Goal: Information Seeking & Learning: Learn about a topic

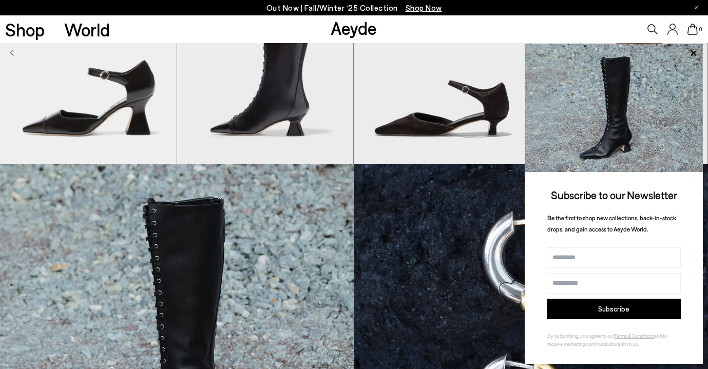
scroll to position [428, 0]
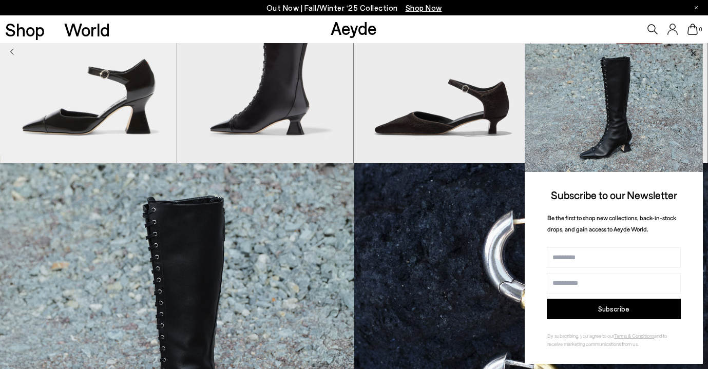
click at [695, 51] on icon at bounding box center [693, 53] width 13 height 13
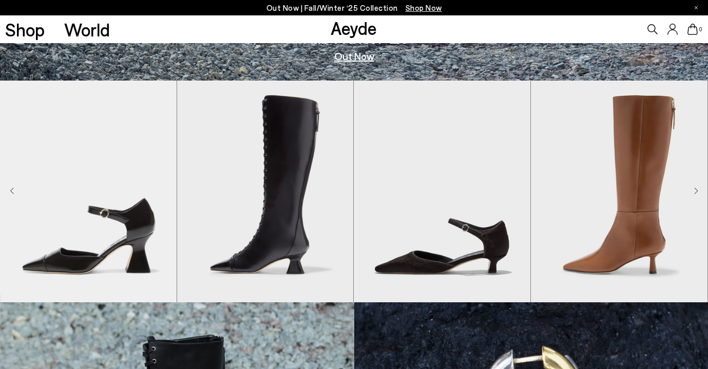
scroll to position [285, 0]
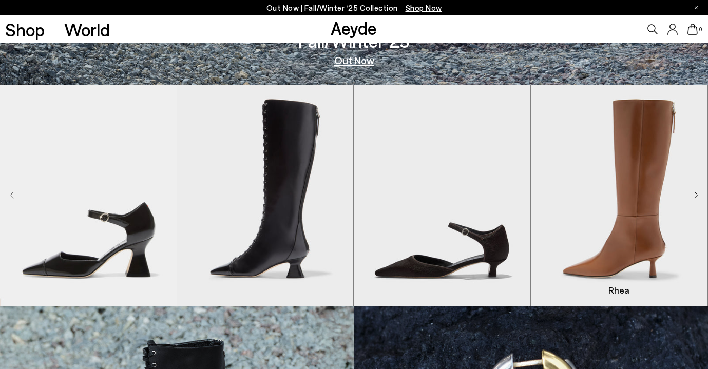
click at [694, 194] on img "4 / 8" at bounding box center [619, 196] width 177 height 222
click at [696, 193] on icon "Next slide" at bounding box center [696, 195] width 3 height 6
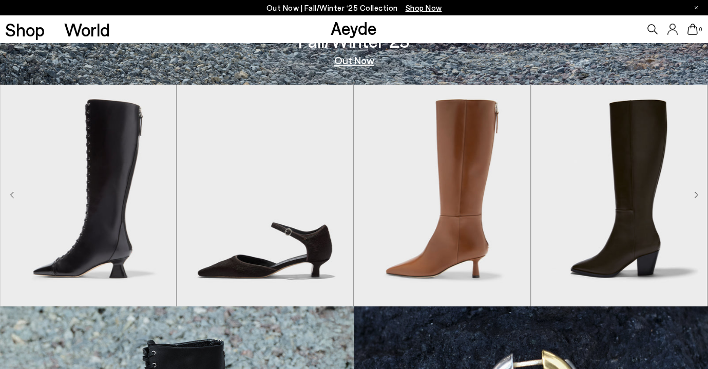
click at [696, 193] on icon "Next slide" at bounding box center [696, 195] width 3 height 6
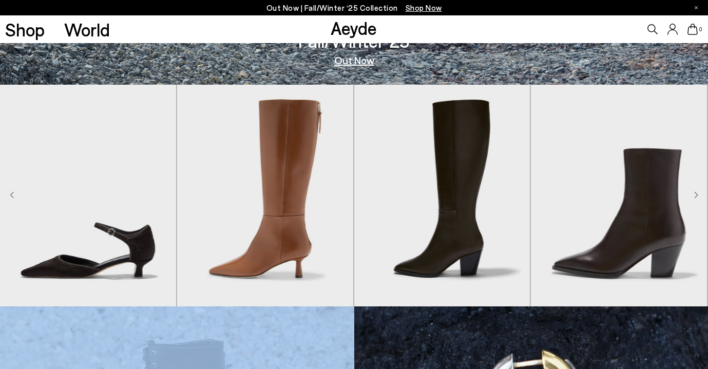
click at [696, 193] on icon "Next slide" at bounding box center [696, 195] width 3 height 6
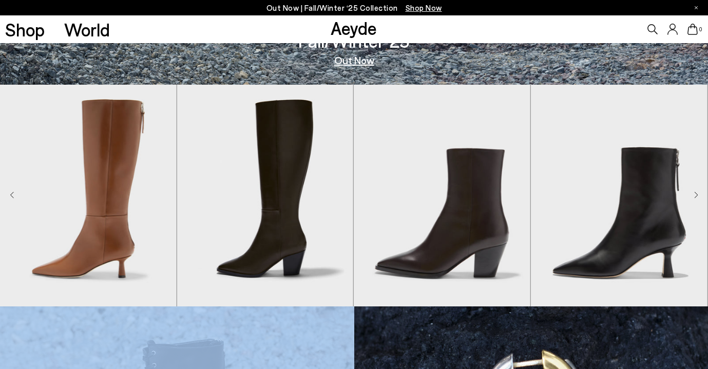
click at [696, 193] on icon "Next slide" at bounding box center [696, 195] width 3 height 6
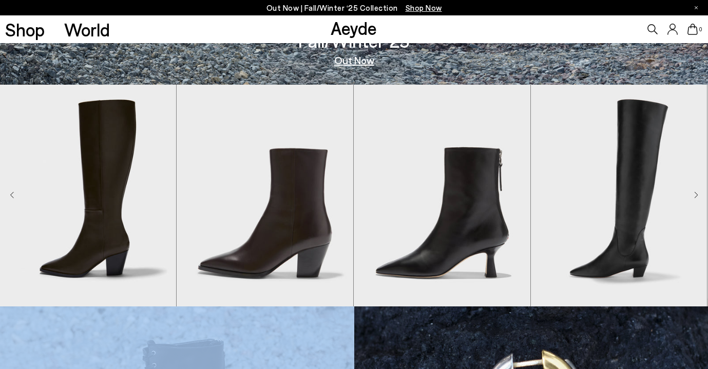
click at [696, 193] on icon "Next slide" at bounding box center [696, 195] width 3 height 6
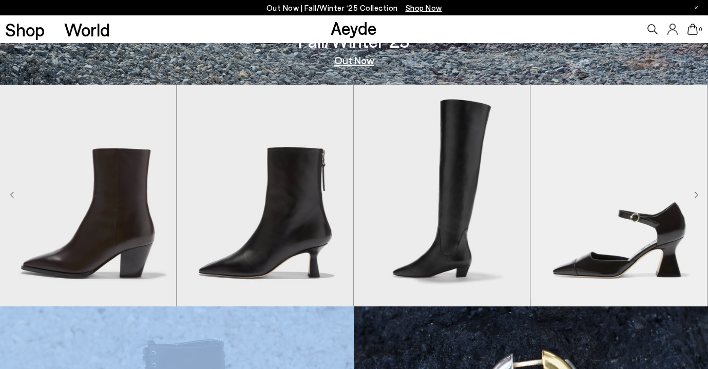
click at [696, 193] on icon "Next slide" at bounding box center [696, 195] width 3 height 6
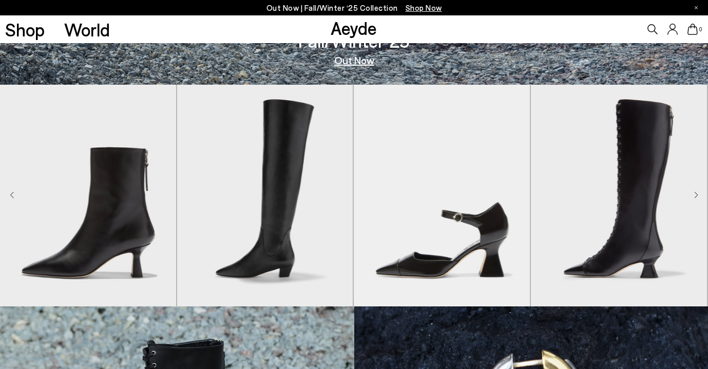
click at [696, 193] on icon "Next slide" at bounding box center [696, 195] width 3 height 6
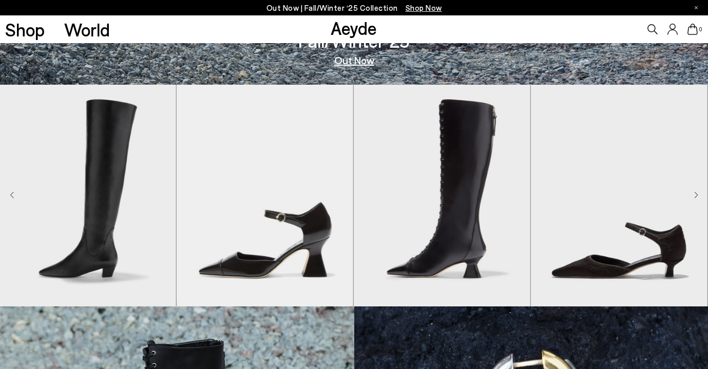
click at [696, 193] on icon "Next slide" at bounding box center [696, 195] width 3 height 6
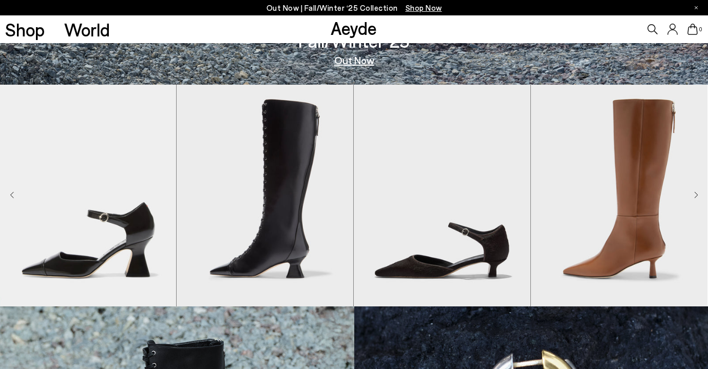
click at [696, 193] on icon "Next slide" at bounding box center [696, 195] width 3 height 6
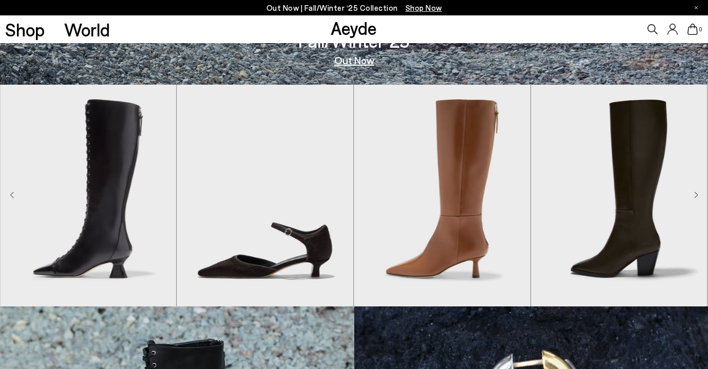
click at [696, 193] on icon "Next slide" at bounding box center [696, 195] width 3 height 6
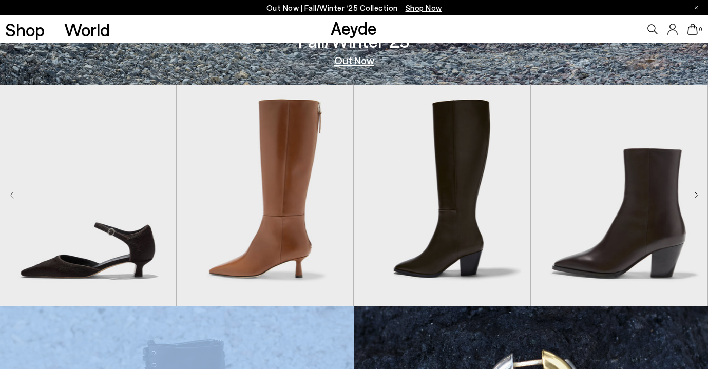
click at [696, 193] on icon "Next slide" at bounding box center [696, 195] width 3 height 6
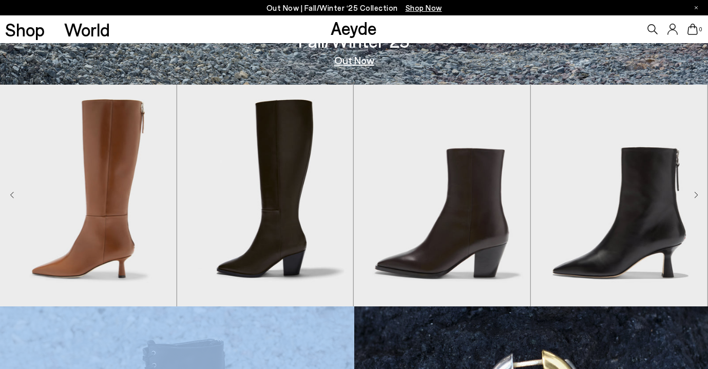
click at [696, 193] on icon "Next slide" at bounding box center [696, 195] width 3 height 6
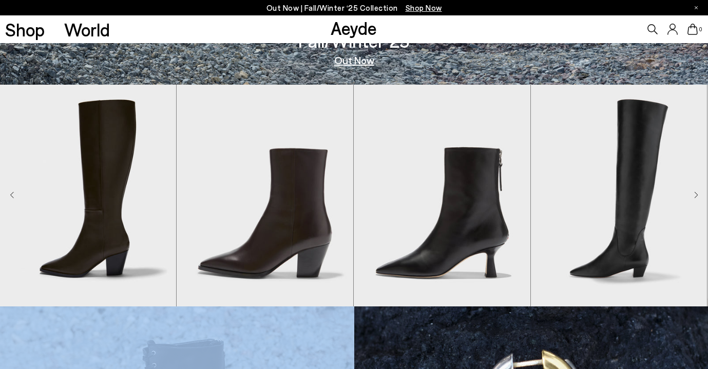
click at [696, 193] on icon "Next slide" at bounding box center [696, 195] width 3 height 6
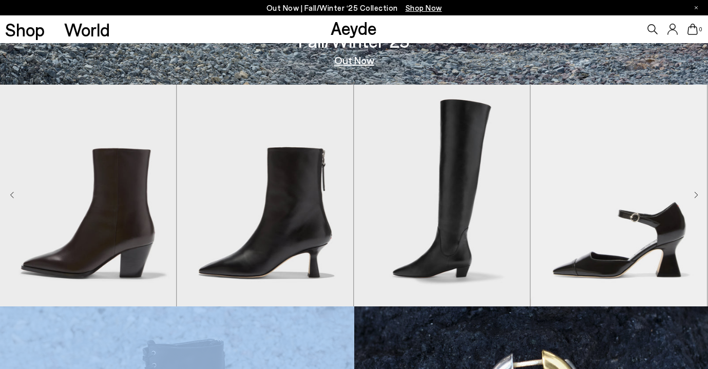
click at [696, 193] on icon "Next slide" at bounding box center [696, 195] width 3 height 6
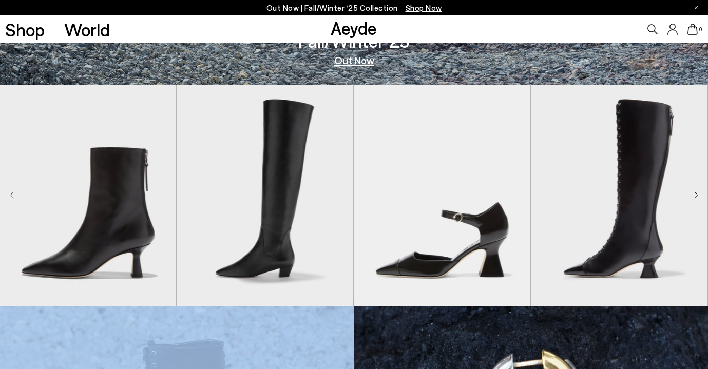
click at [696, 193] on icon "Next slide" at bounding box center [696, 195] width 3 height 6
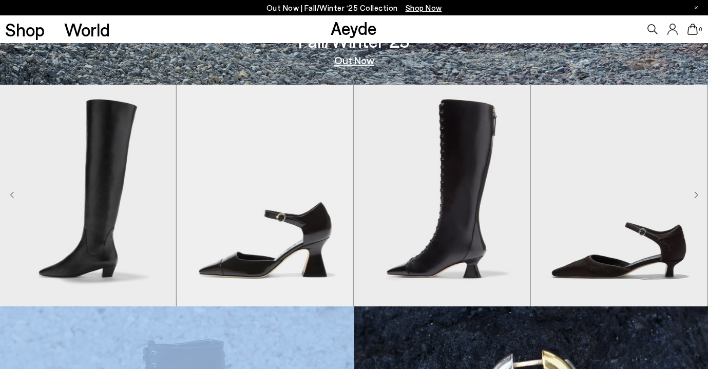
click at [696, 193] on icon "Next slide" at bounding box center [696, 195] width 3 height 6
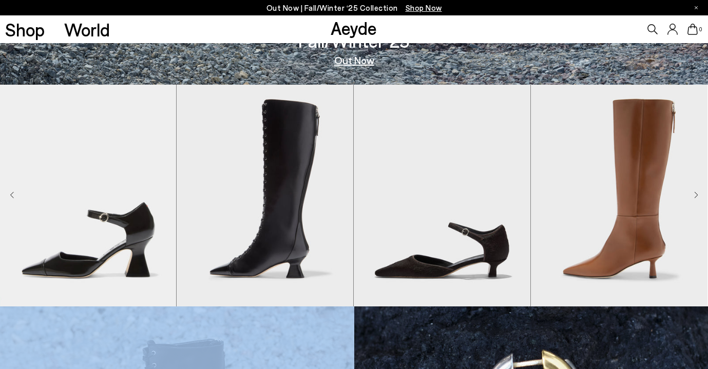
click at [696, 193] on icon "Next slide" at bounding box center [696, 195] width 3 height 6
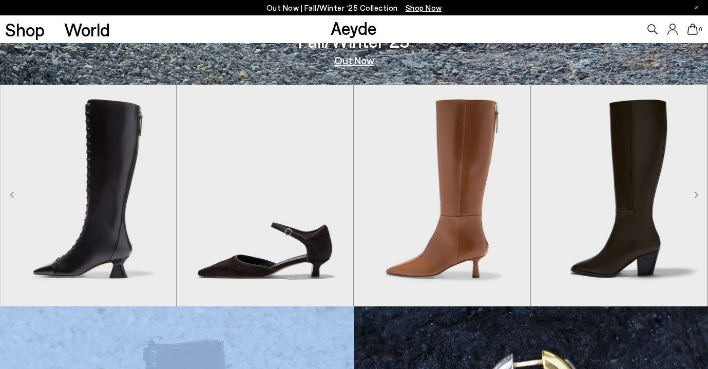
click at [696, 193] on icon "Next slide" at bounding box center [696, 195] width 3 height 6
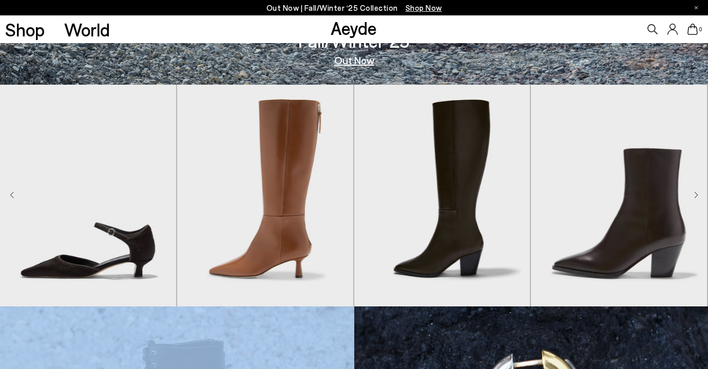
click at [696, 193] on icon "Next slide" at bounding box center [696, 195] width 3 height 6
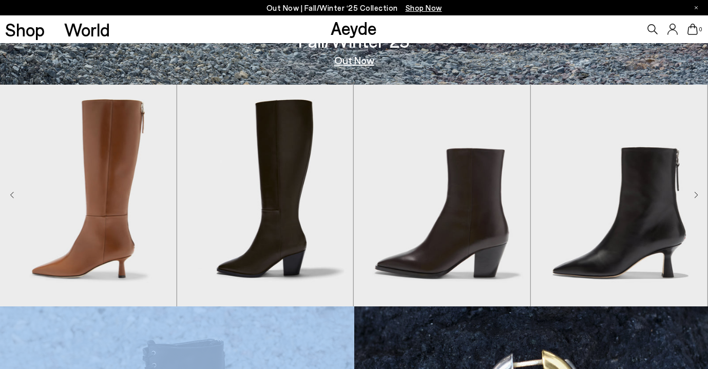
click at [696, 193] on icon "Next slide" at bounding box center [696, 195] width 3 height 6
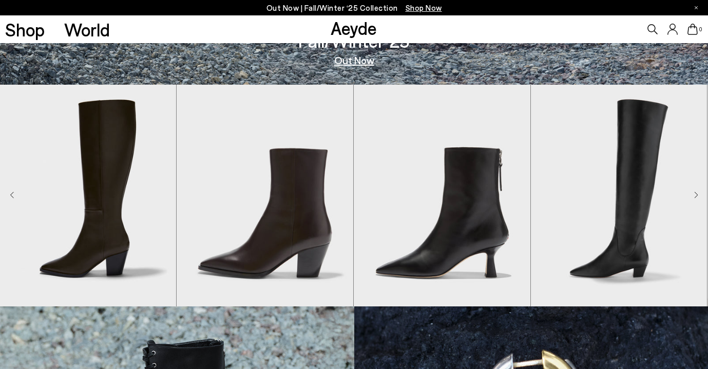
click at [696, 193] on icon "Next slide" at bounding box center [696, 195] width 3 height 6
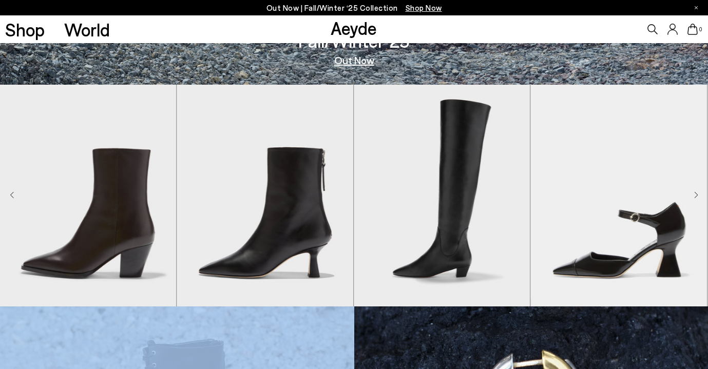
click at [696, 193] on icon "Next slide" at bounding box center [696, 195] width 3 height 6
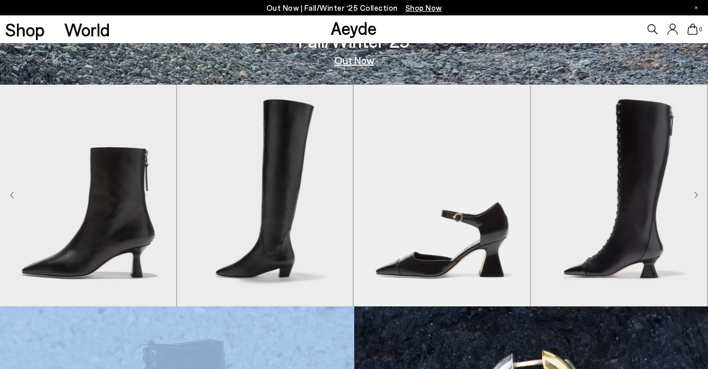
click at [696, 193] on icon "Next slide" at bounding box center [696, 195] width 3 height 6
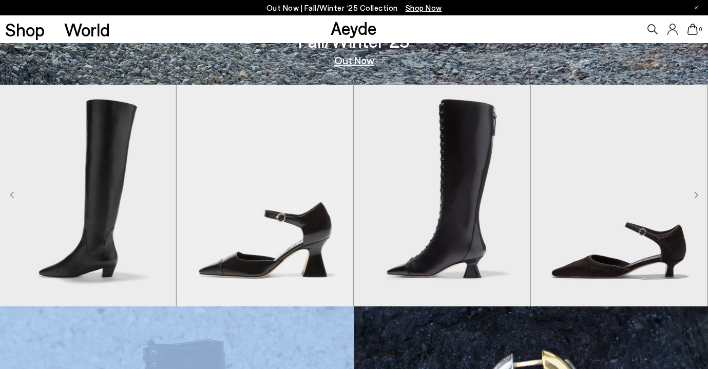
click at [696, 193] on icon "Next slide" at bounding box center [696, 195] width 3 height 6
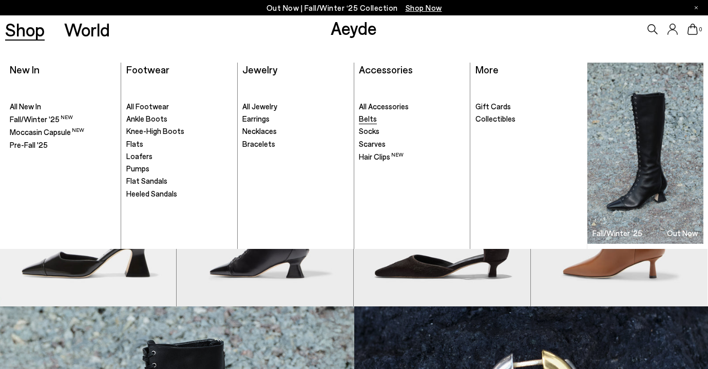
click at [373, 116] on span "Belts" at bounding box center [368, 118] width 18 height 9
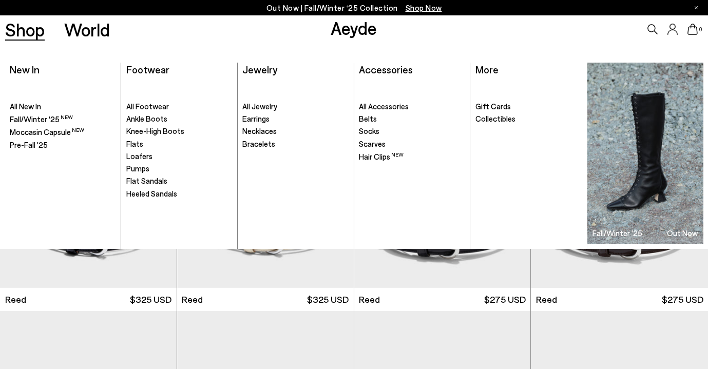
click at [39, 32] on link "Shop" at bounding box center [25, 30] width 40 height 18
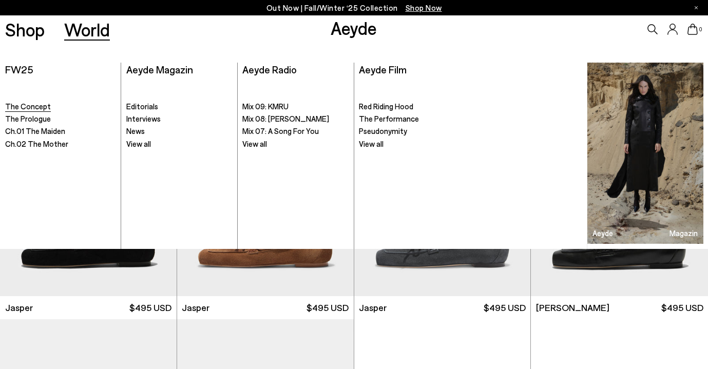
scroll to position [188, 0]
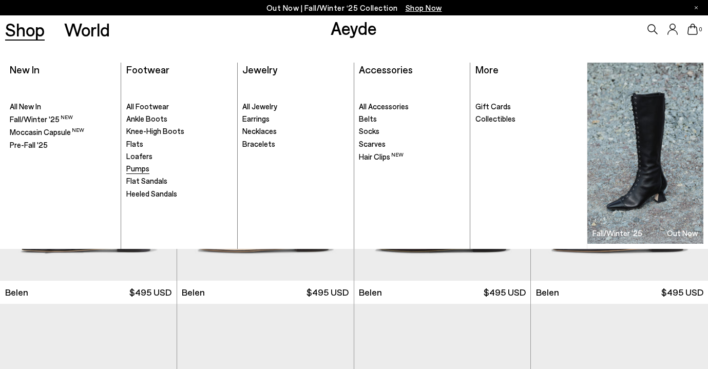
click at [140, 165] on span "Pumps" at bounding box center [137, 168] width 23 height 9
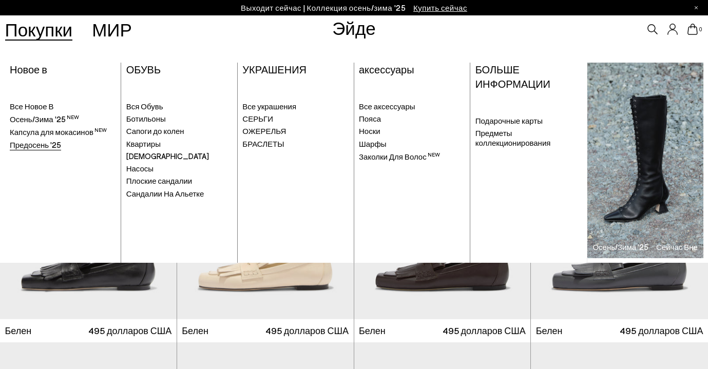
click at [48, 144] on span "Предосень '25" at bounding box center [35, 144] width 51 height 9
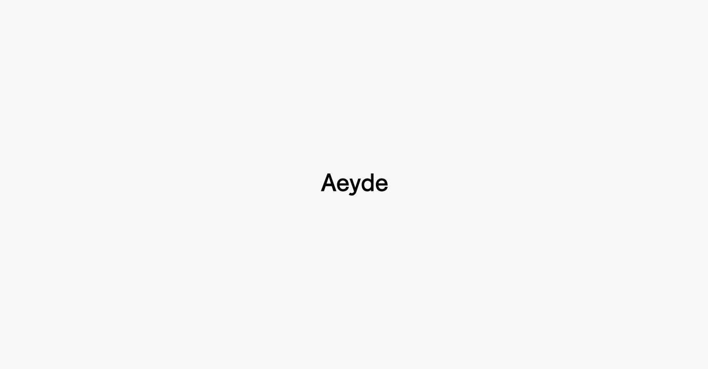
scroll to position [327, 0]
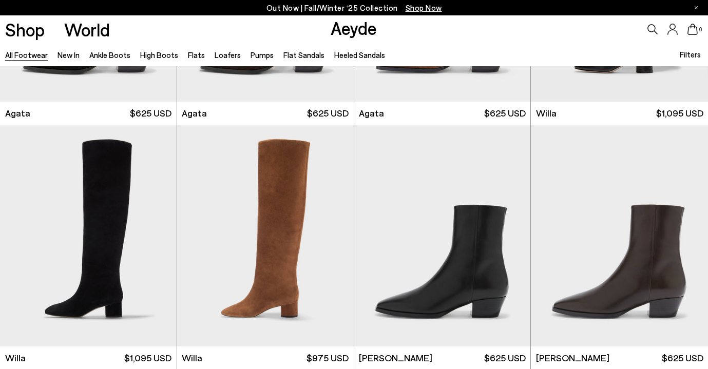
scroll to position [634, 0]
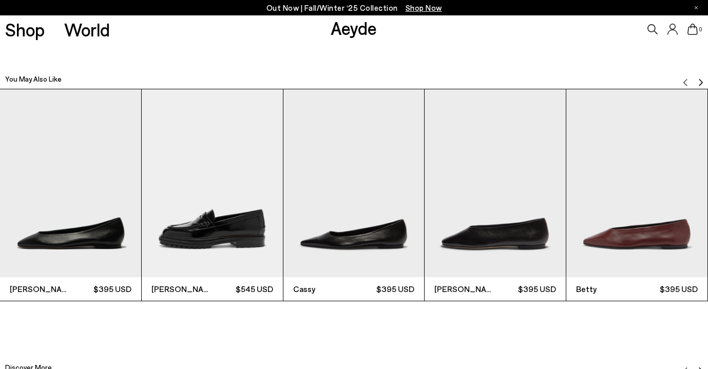
scroll to position [2197, 35]
click at [697, 74] on button "Next slide" at bounding box center [701, 78] width 8 height 15
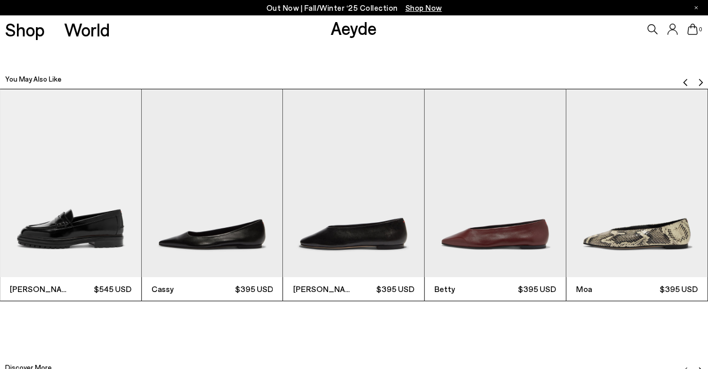
click at [697, 74] on button "Next slide" at bounding box center [701, 78] width 8 height 15
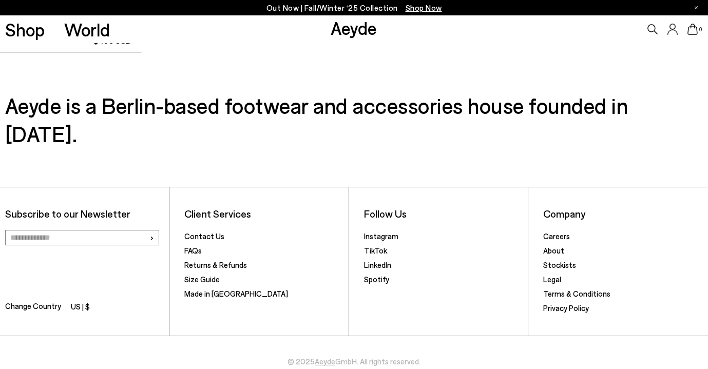
scroll to position [2966, 0]
